Goal: Task Accomplishment & Management: Manage account settings

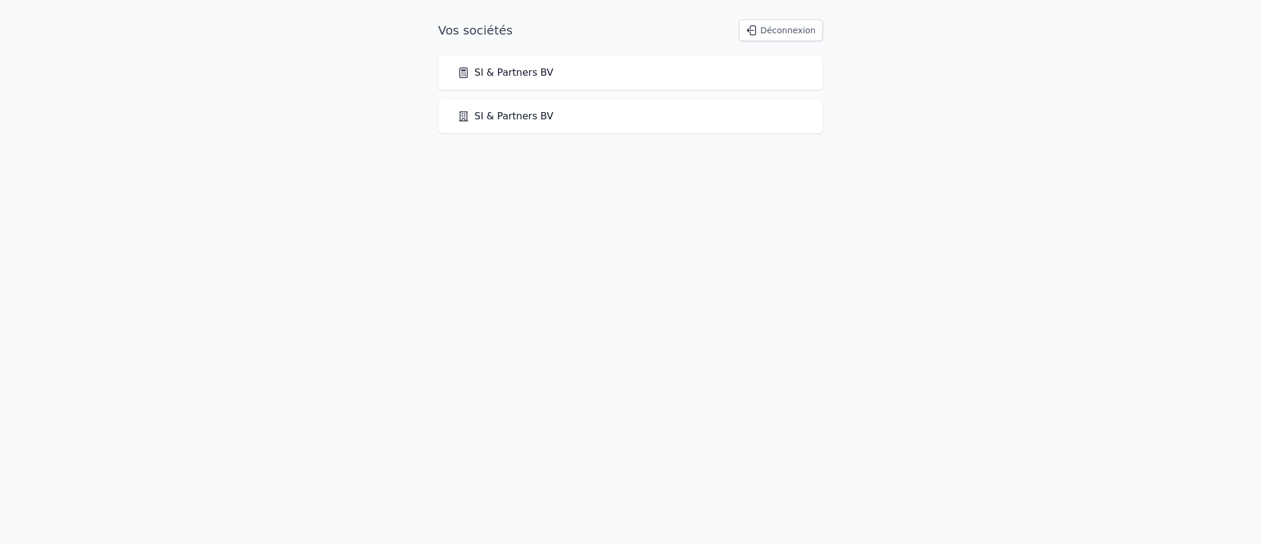
click at [489, 68] on link "SI & Partners BV" at bounding box center [506, 72] width 96 height 15
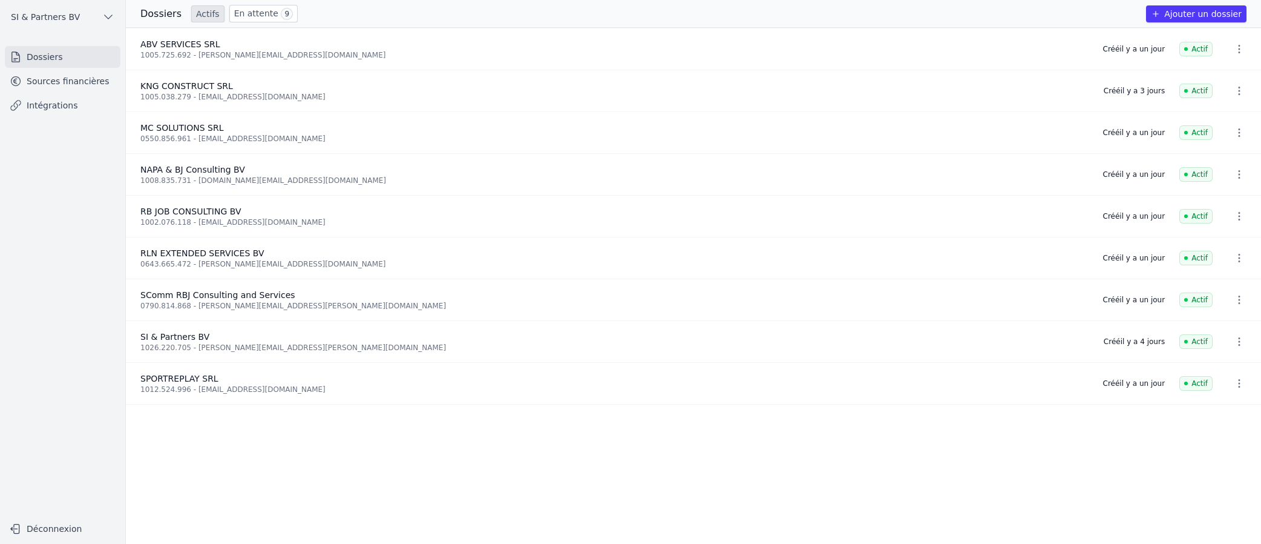
click at [240, 13] on link "En attente 9" at bounding box center [263, 14] width 68 height 18
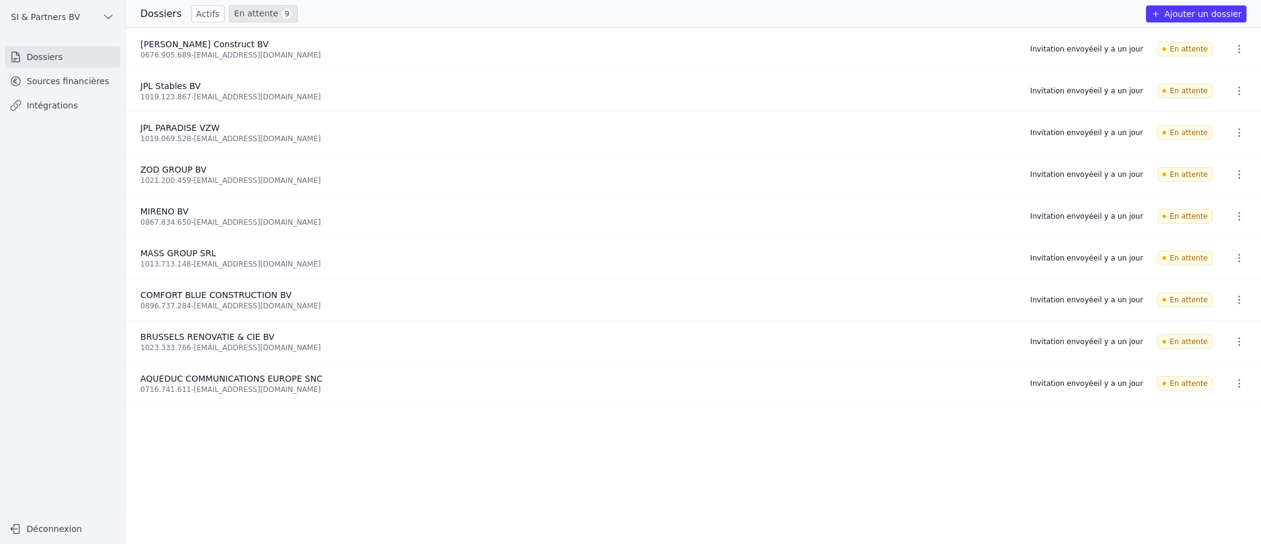
click at [1234, 212] on icon "button" at bounding box center [1240, 216] width 12 height 12
click at [1230, 242] on button "Ré-inviter" at bounding box center [1217, 242] width 76 height 25
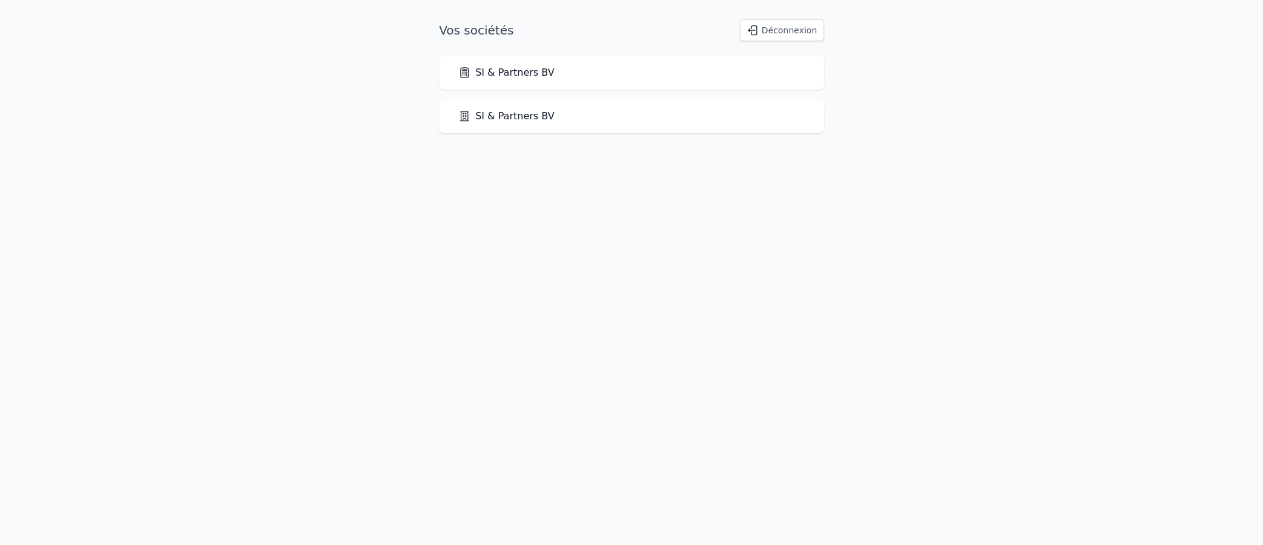
click at [801, 30] on button "Déconnexion" at bounding box center [782, 30] width 84 height 22
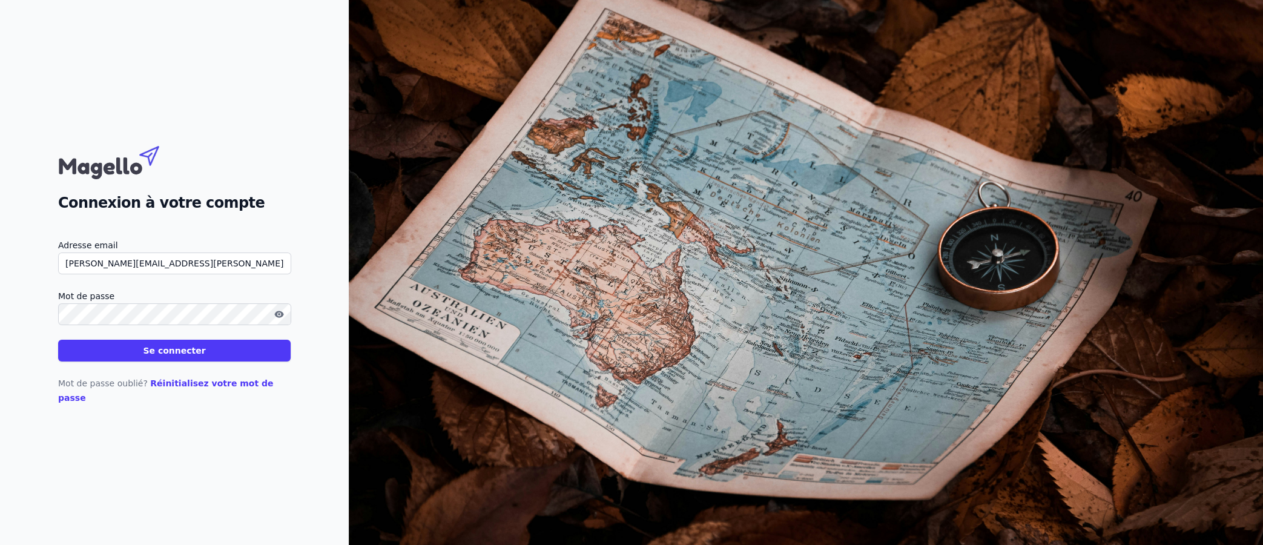
drag, startPoint x: 191, startPoint y: 268, endPoint x: 34, endPoint y: 265, distance: 157.4
click at [35, 265] on div "Connexion à votre compte Adresse email ISLER.SAMANTHA@GMAIL.COM Mot de passe Se…" at bounding box center [174, 272] width 349 height 545
type input "[EMAIL_ADDRESS][DOMAIN_NAME]"
click at [191, 478] on div "Connexion à votre compte Adresse email mireno.sprl@outlook.com Mot de passe Se …" at bounding box center [174, 272] width 349 height 545
click at [156, 353] on button "Se connecter" at bounding box center [174, 351] width 232 height 22
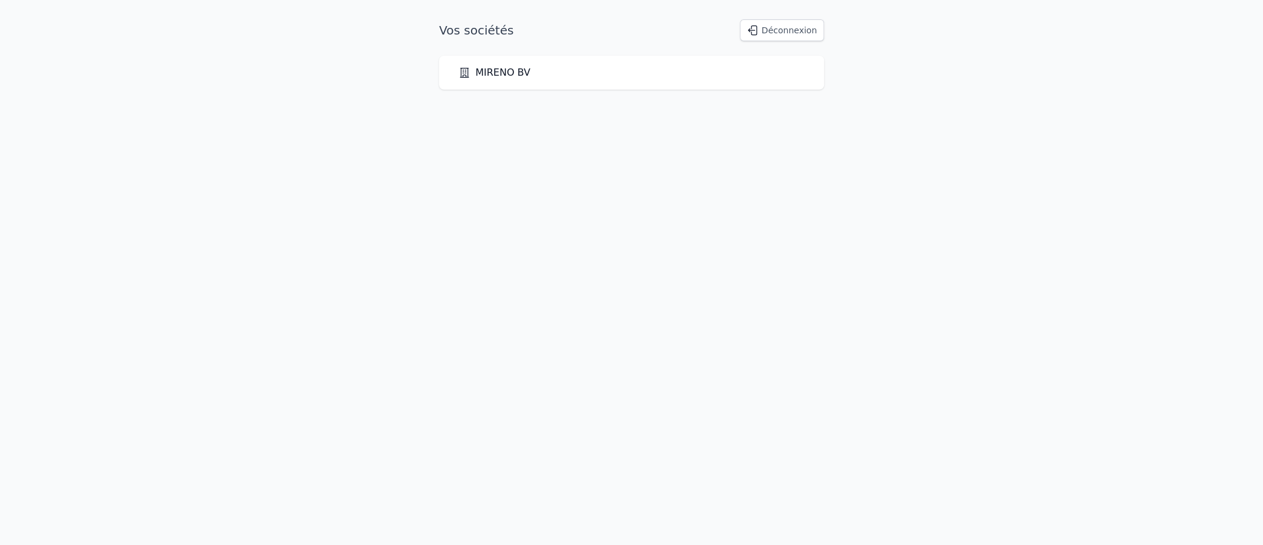
click at [498, 74] on link "MIRENO BV" at bounding box center [494, 72] width 72 height 15
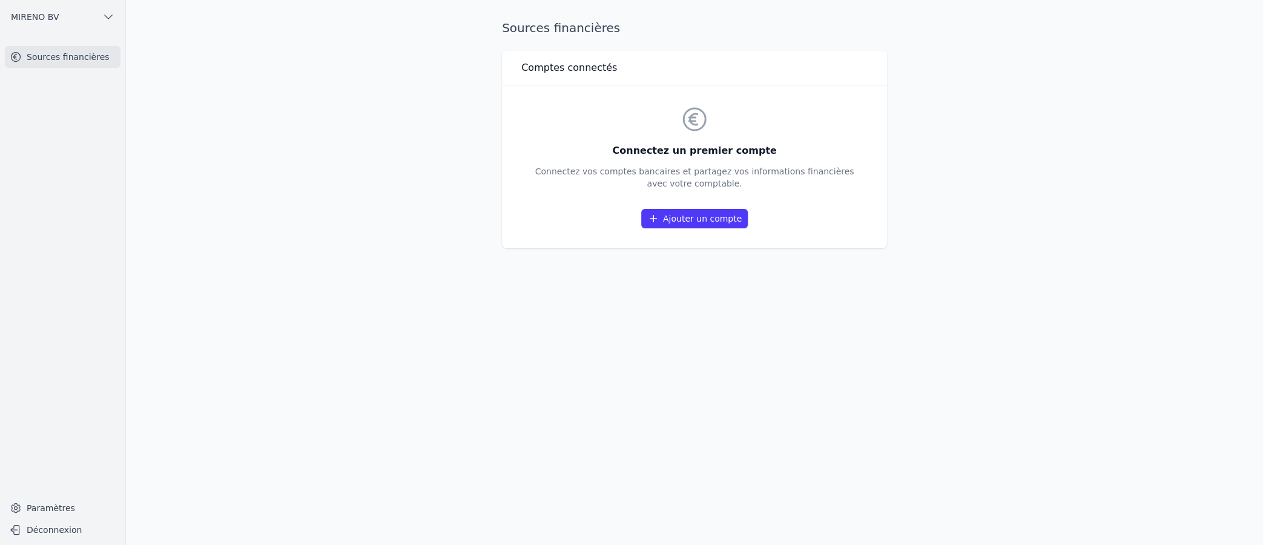
click at [728, 212] on link "Ajouter un compte" at bounding box center [694, 218] width 107 height 19
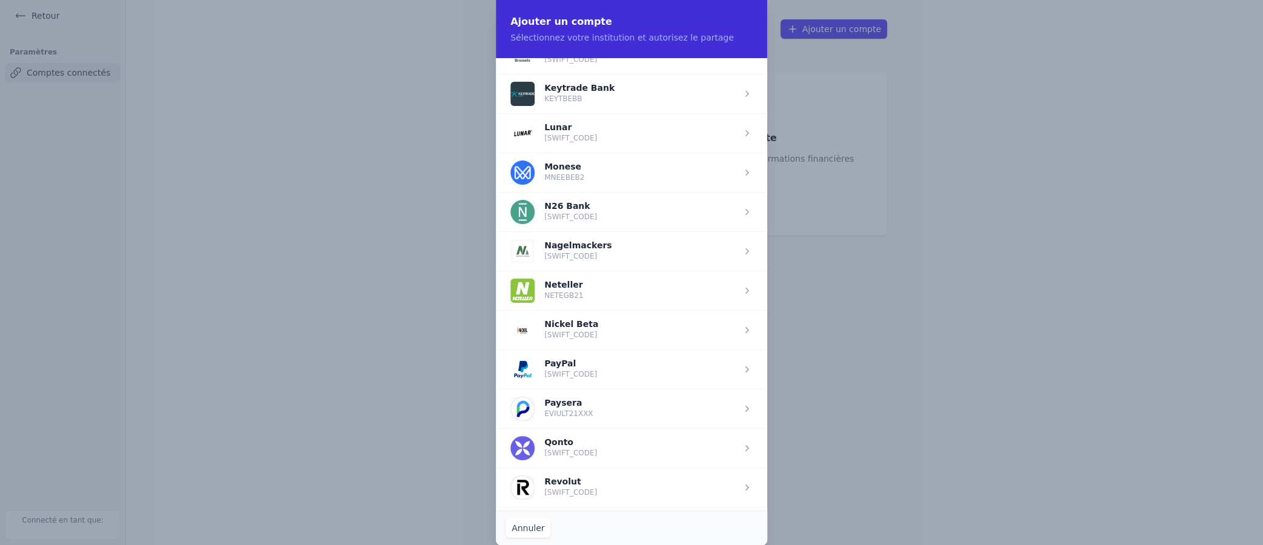
scroll to position [847, 0]
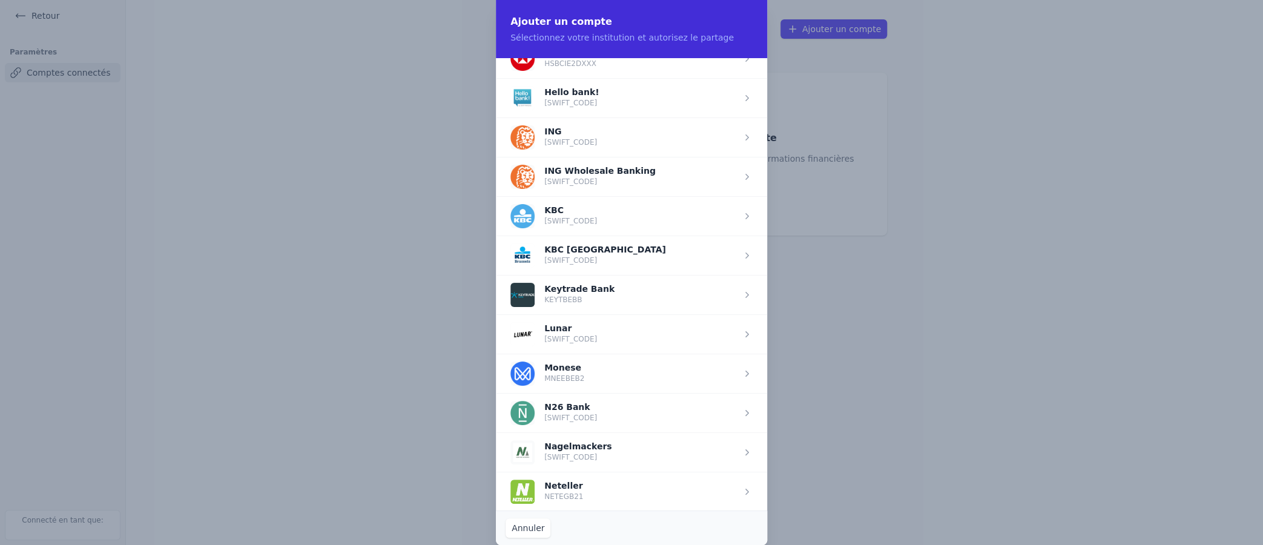
click at [590, 130] on span "button" at bounding box center [631, 136] width 271 height 39
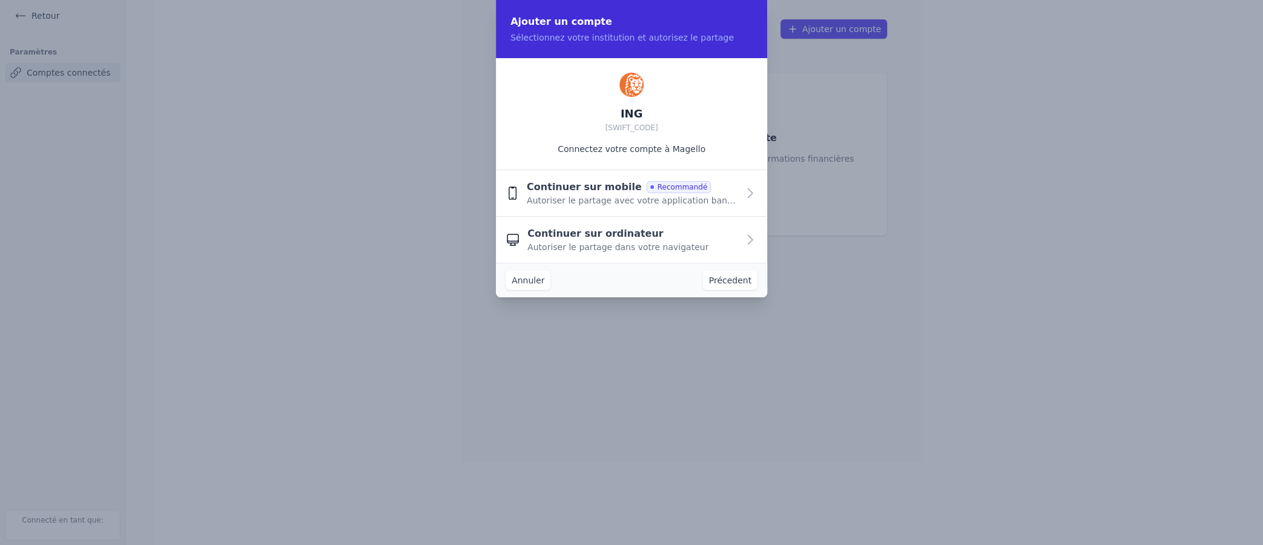
click at [600, 248] on span "Autoriser le partage dans votre navigateur" at bounding box center [617, 247] width 181 height 12
